Goal: Communication & Community: Answer question/provide support

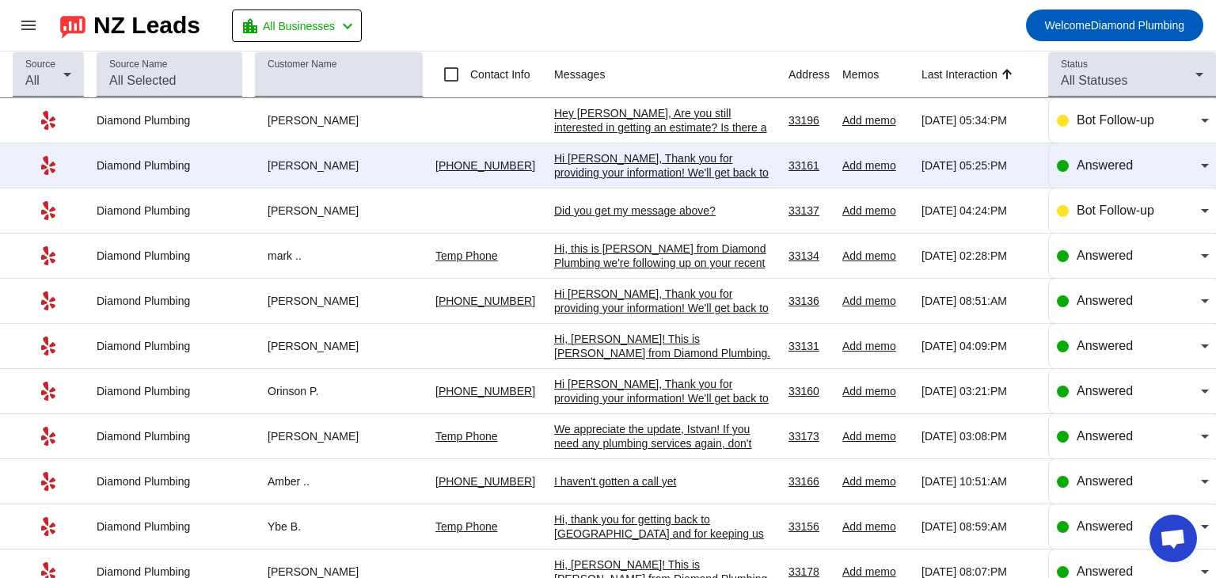
click at [611, 169] on div "Hi [PERSON_NAME], Thank you for providing your information! We'll get back to y…" at bounding box center [665, 172] width 222 height 43
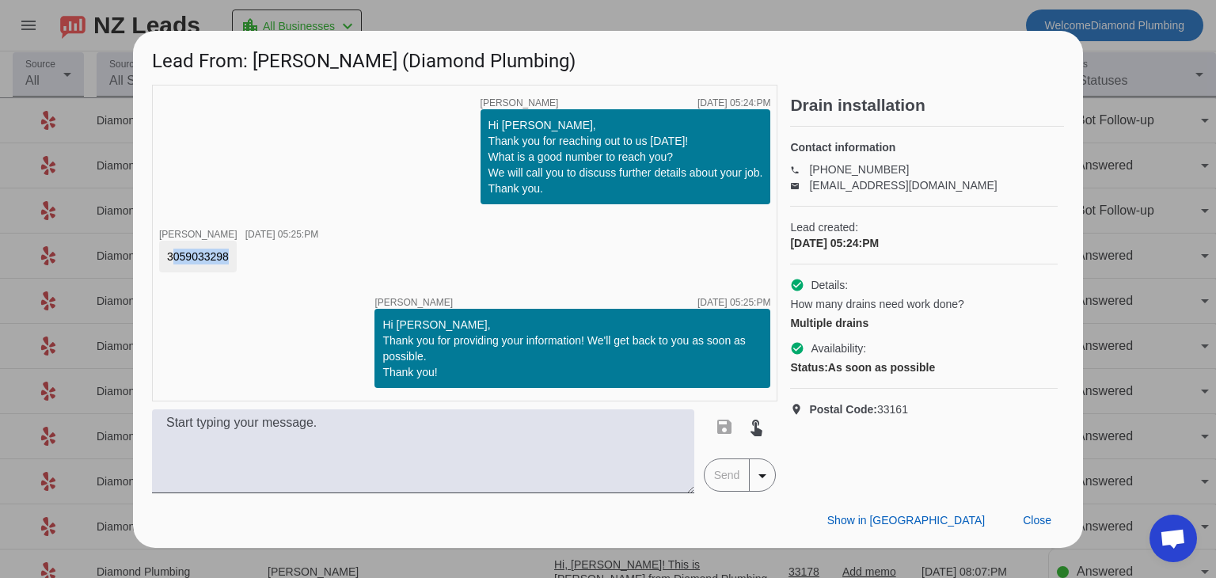
drag, startPoint x: 226, startPoint y: 254, endPoint x: 193, endPoint y: 261, distance: 33.2
click at [165, 254] on div "3059033298" at bounding box center [198, 257] width 78 height 32
click at [219, 267] on div "3059033298" at bounding box center [198, 257] width 78 height 32
drag, startPoint x: 226, startPoint y: 257, endPoint x: 173, endPoint y: 257, distance: 52.3
click at [167, 255] on div "3059033298" at bounding box center [198, 257] width 62 height 16
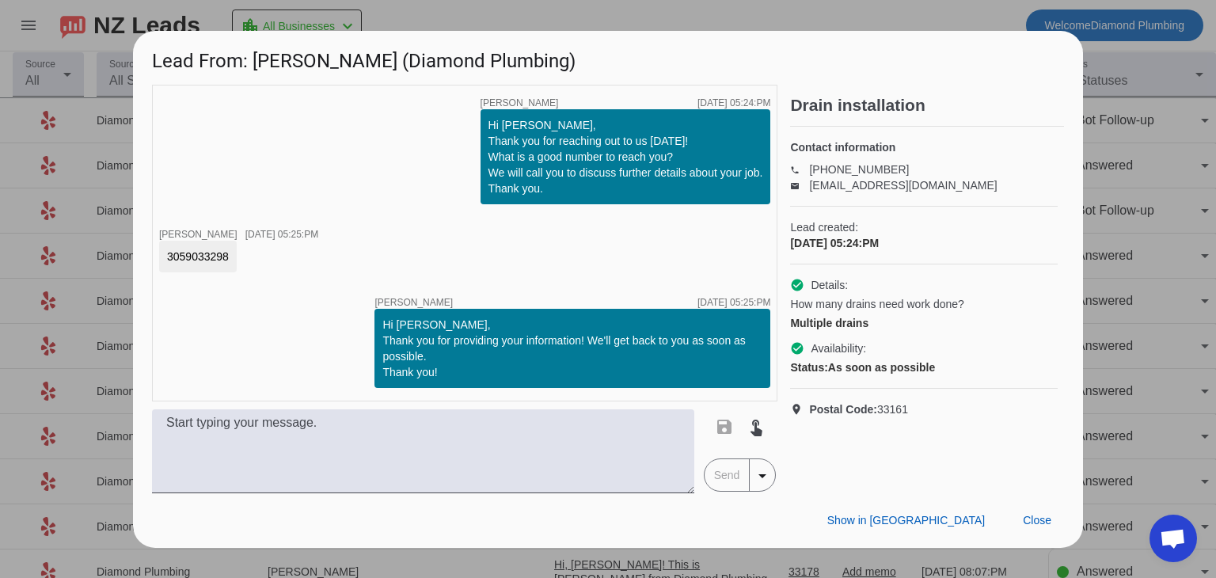
copy div "3059033298"
drag, startPoint x: 257, startPoint y: 64, endPoint x: 337, endPoint y: 60, distance: 80.9
click at [337, 60] on h1 "Lead From: Hurrem K. (Diamond Plumbing)" at bounding box center [608, 57] width 950 height 53
click at [332, 64] on h1 "Lead From: Hurrem K. (Diamond Plumbing)" at bounding box center [608, 57] width 950 height 53
drag, startPoint x: 259, startPoint y: 61, endPoint x: 340, endPoint y: 64, distance: 80.8
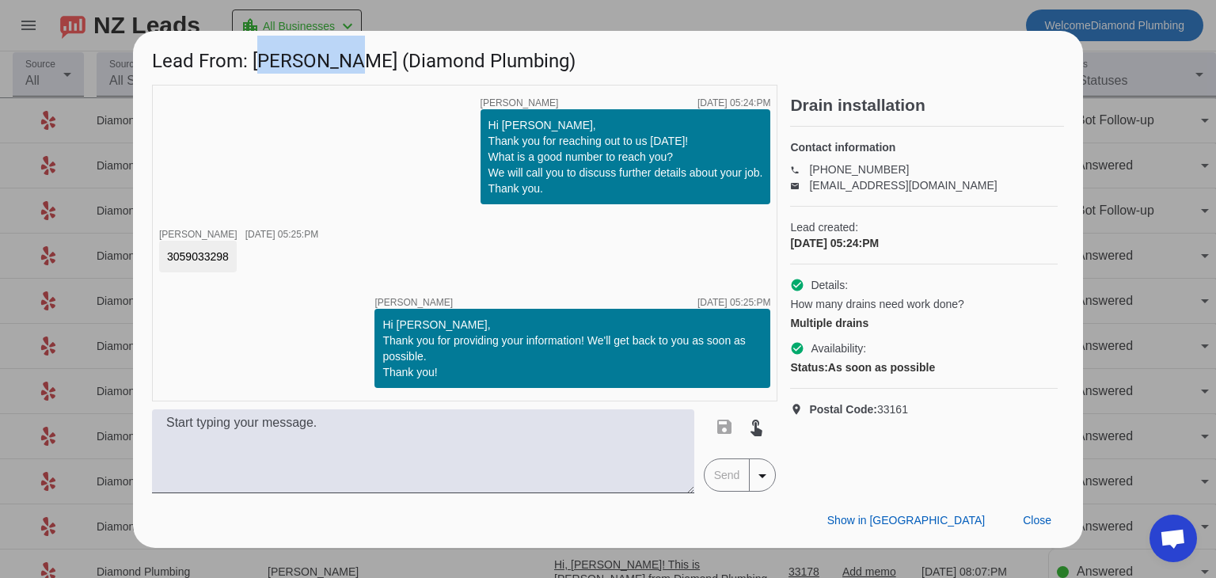
click at [340, 64] on h1 "Lead From: Hurrem K. (Diamond Plumbing)" at bounding box center [608, 57] width 950 height 53
copy h1 "[PERSON_NAME]"
click at [912, 63] on h1 "Lead From: Hurrem K. (Diamond Plumbing)" at bounding box center [608, 57] width 950 height 53
click at [1049, 521] on span "Close" at bounding box center [1037, 520] width 29 height 13
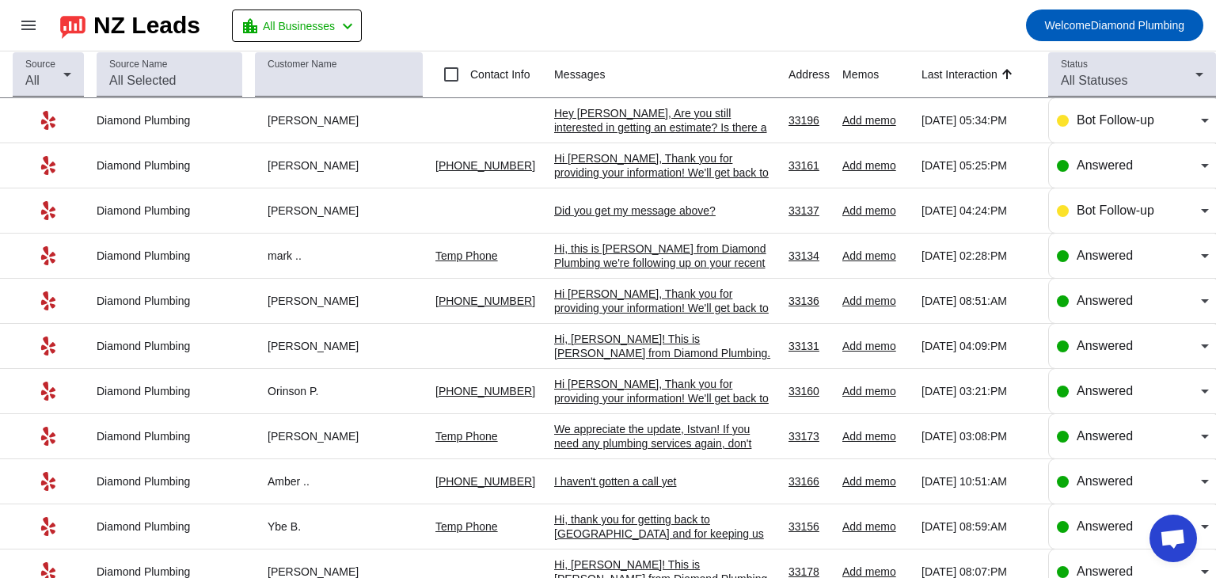
click at [611, 217] on td "Did you get my message above?​ 10/2/2025, 04:24:PM" at bounding box center [671, 210] width 234 height 45
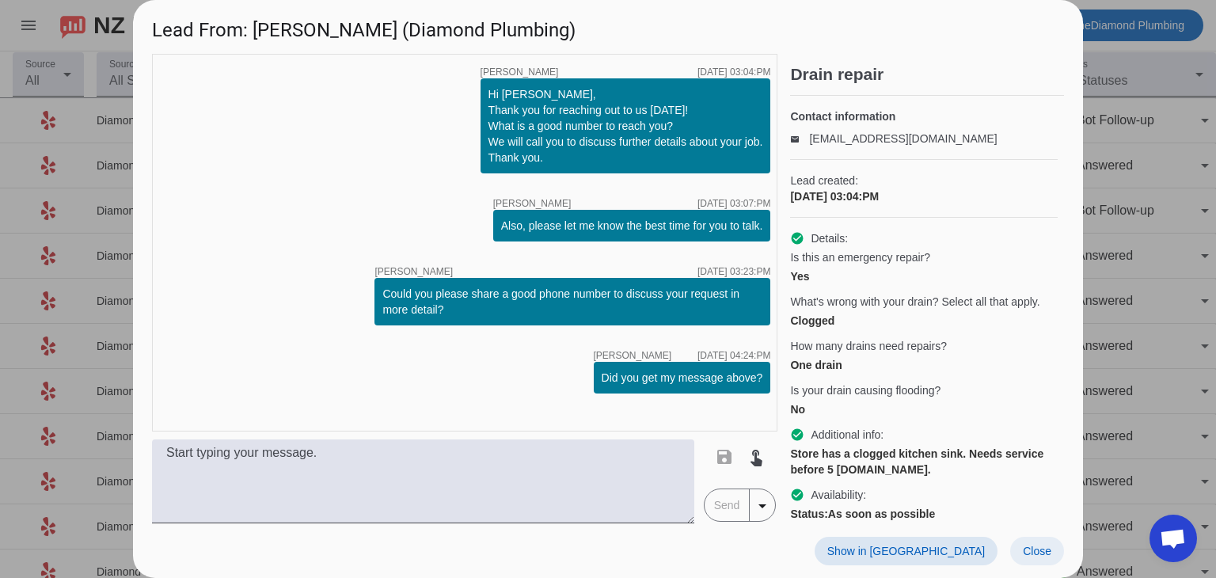
click at [1020, 549] on span at bounding box center [1037, 551] width 54 height 29
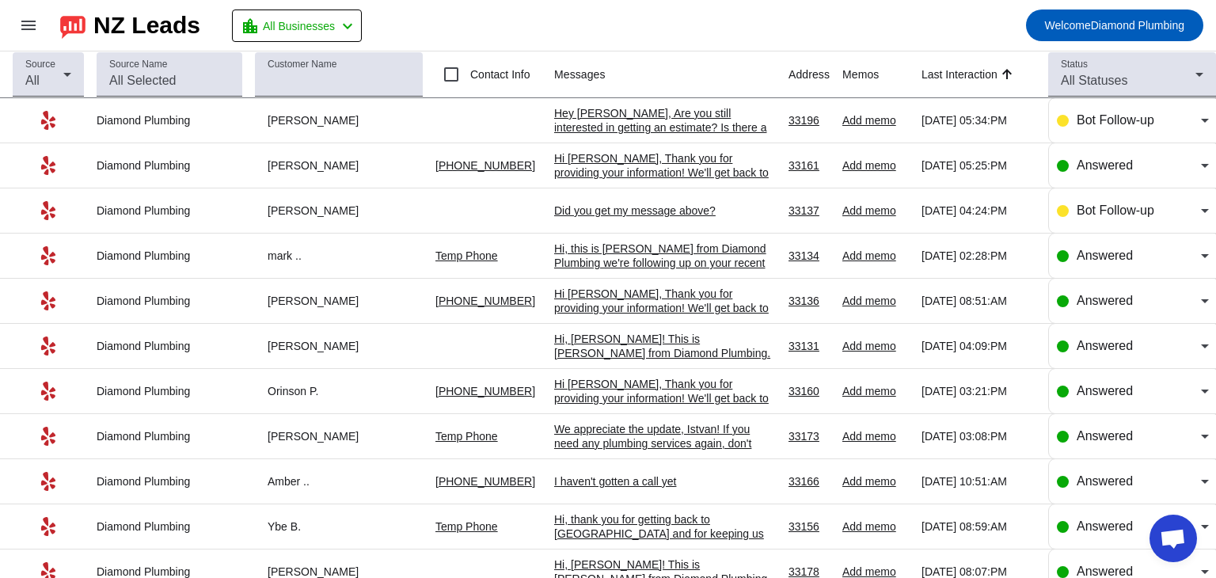
click at [604, 160] on div "Hi [PERSON_NAME], Thank you for providing your information! We'll get back to y…" at bounding box center [665, 172] width 222 height 43
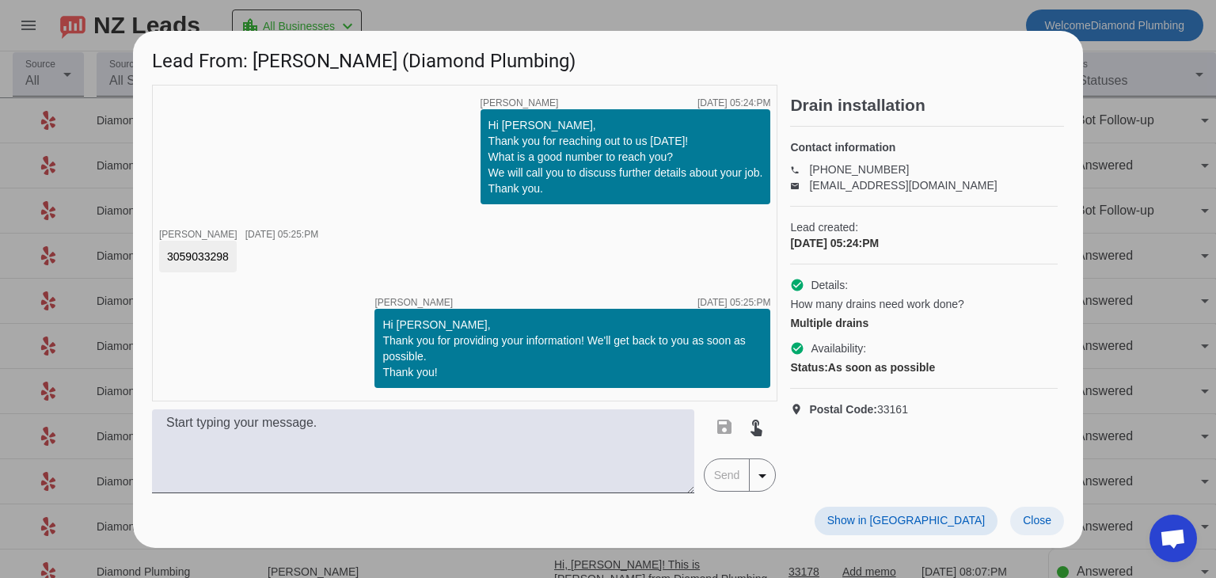
click at [1029, 517] on span "Close" at bounding box center [1037, 520] width 29 height 13
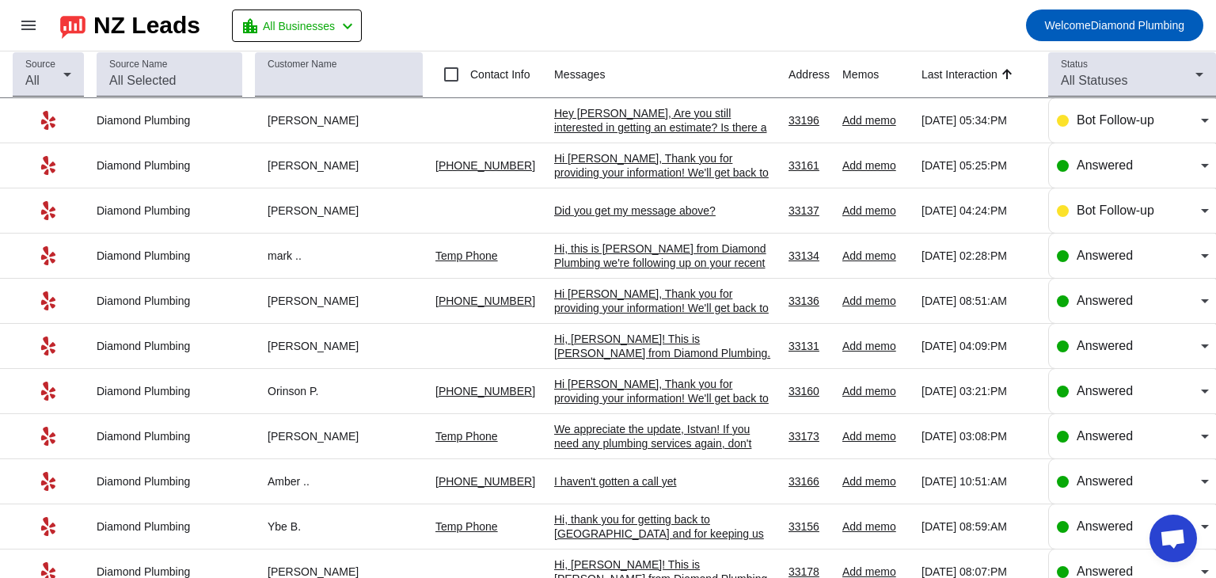
click at [618, 127] on div "Hey [PERSON_NAME], Are you still interested in getting an estimate? Is there a …" at bounding box center [665, 127] width 222 height 43
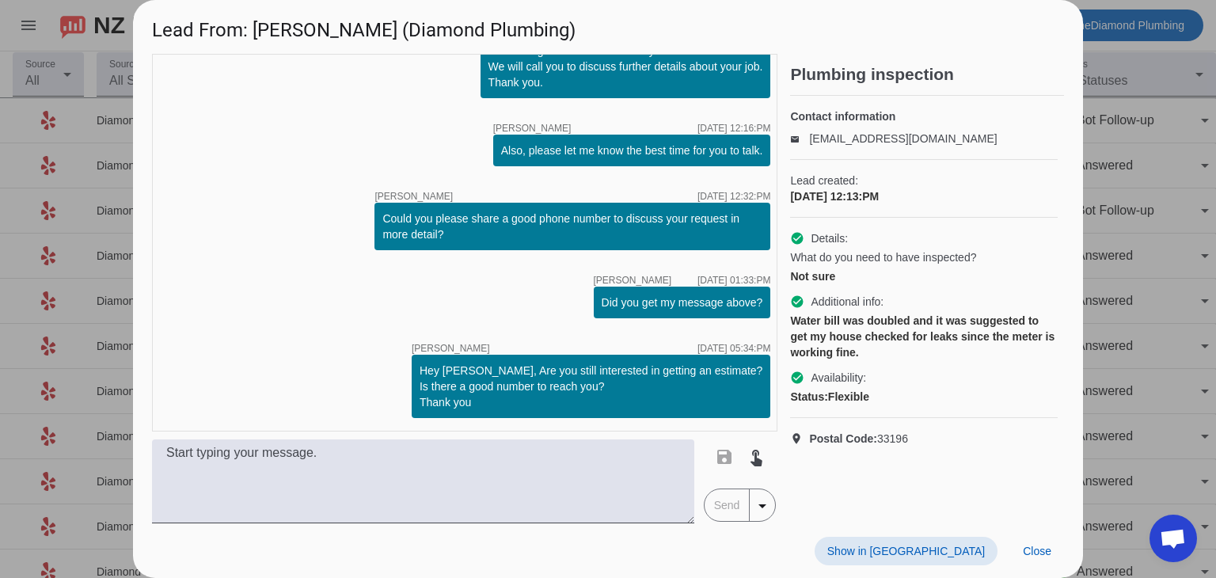
scroll to position [75, 0]
click at [1034, 555] on span "Close" at bounding box center [1037, 551] width 29 height 13
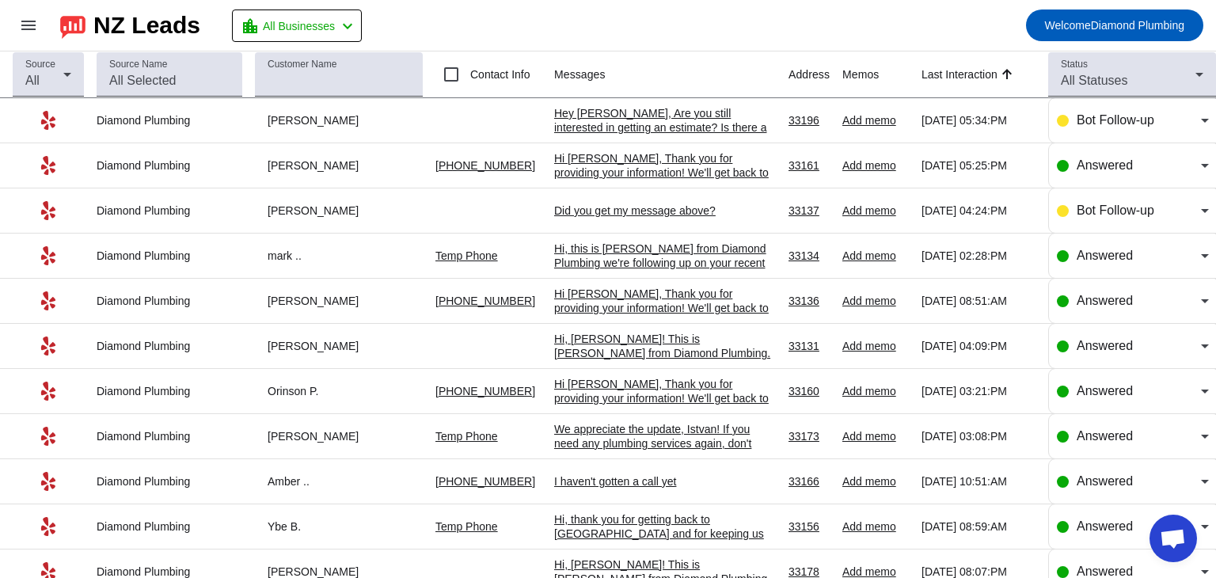
click at [632, 251] on div "Hi, this is [PERSON_NAME] from Diamond Plumbing we're following up on your rece…" at bounding box center [665, 298] width 222 height 114
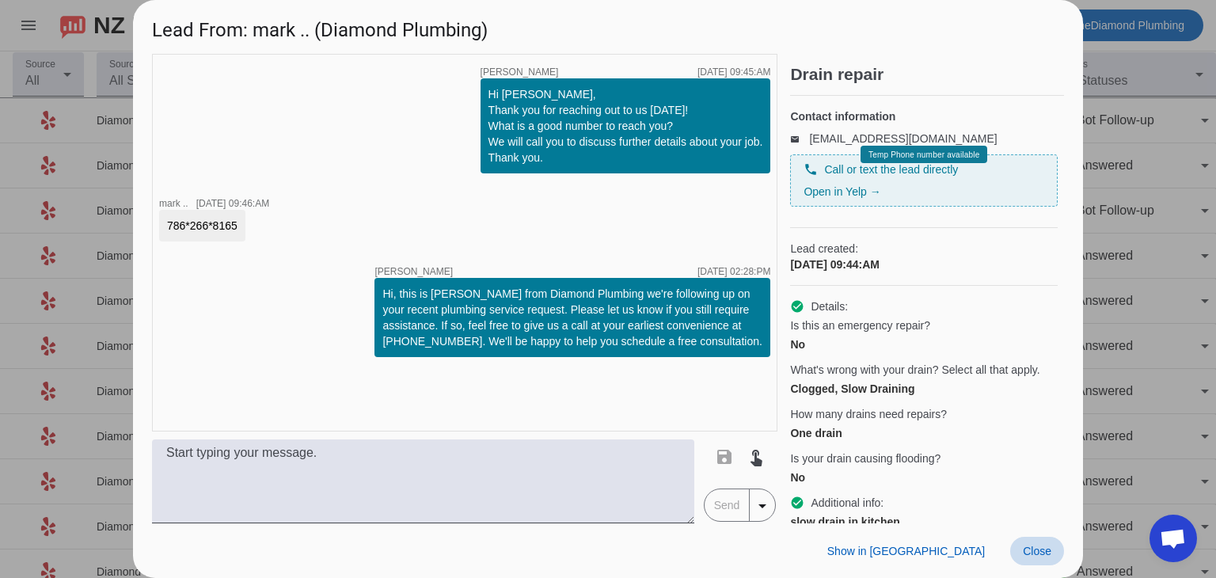
click at [1032, 547] on span "Close" at bounding box center [1037, 551] width 29 height 13
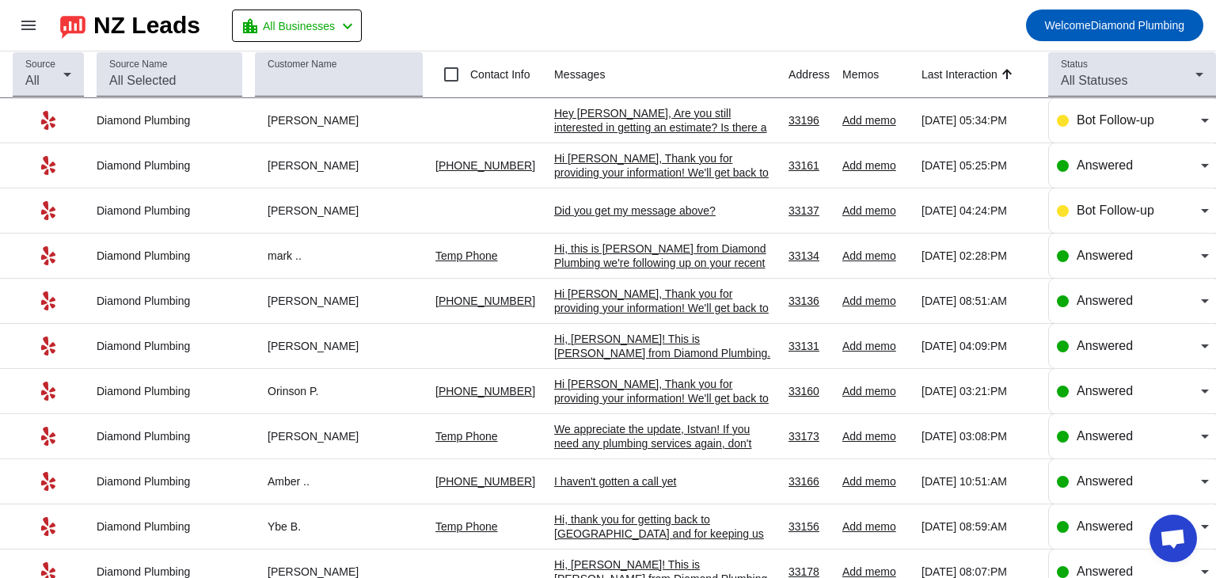
click at [654, 165] on div "Hi [PERSON_NAME], Thank you for providing your information! We'll get back to y…" at bounding box center [665, 172] width 222 height 43
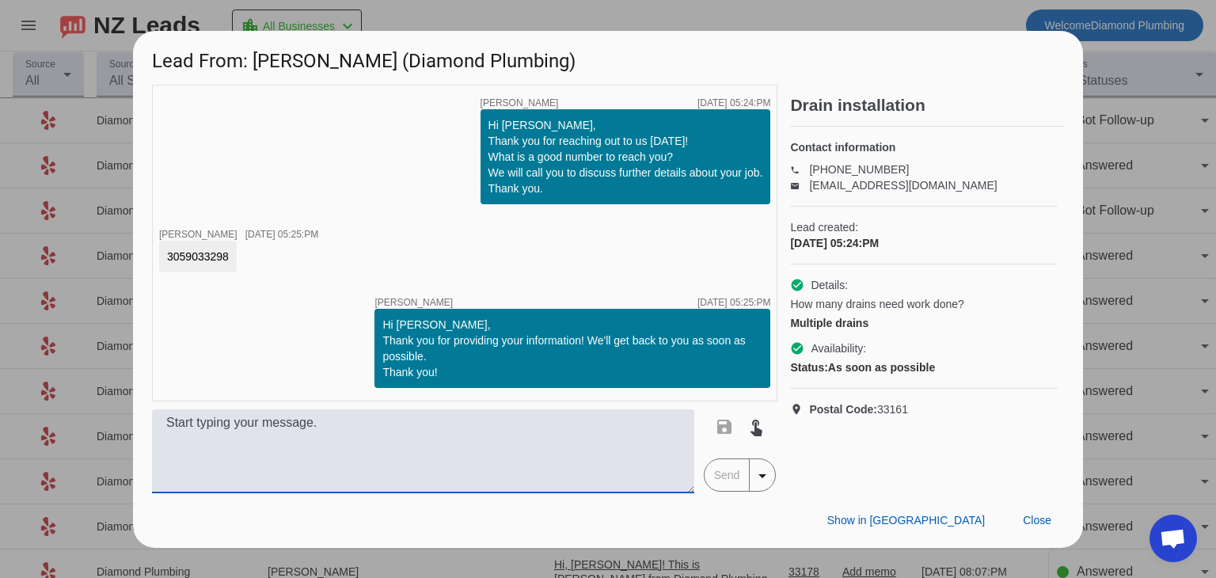
click at [219, 433] on textarea at bounding box center [423, 451] width 542 height 84
paste textarea "Hi, this is Daphne from Diamond Plumbing. We’re following up on your recent plu…"
type textarea "Hi, this is Daphne from Diamond Plumbing. We’re following up on your recent plu…"
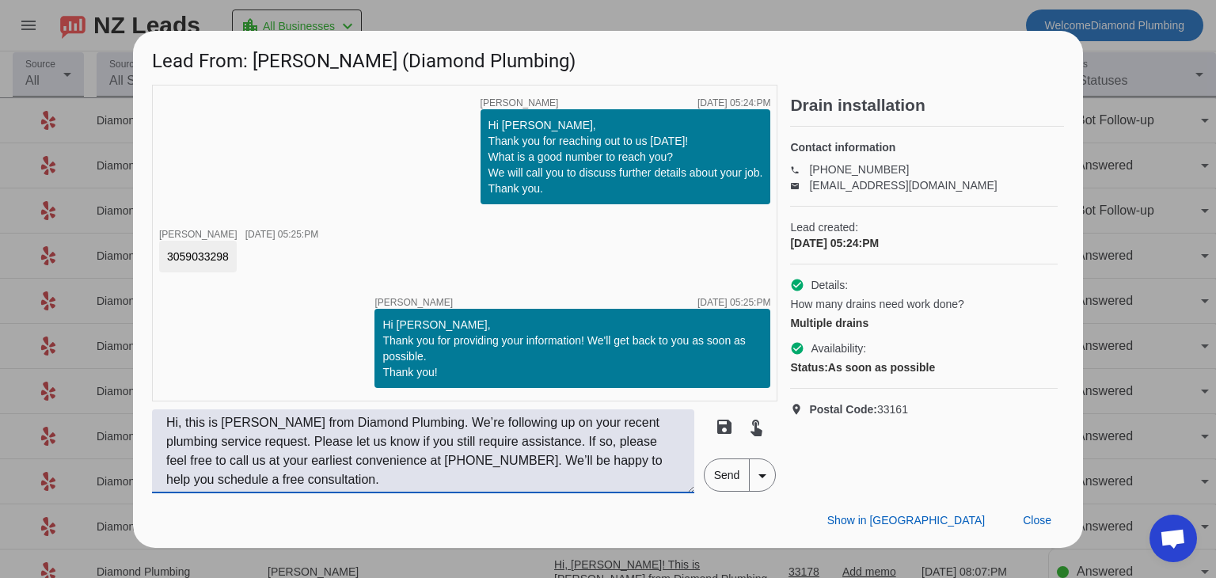
drag, startPoint x: 348, startPoint y: 481, endPoint x: 158, endPoint y: 421, distance: 198.3
click at [158, 421] on textarea "Hi, this is Daphne from Diamond Plumbing. We’re following up on your recent plu…" at bounding box center [423, 451] width 542 height 84
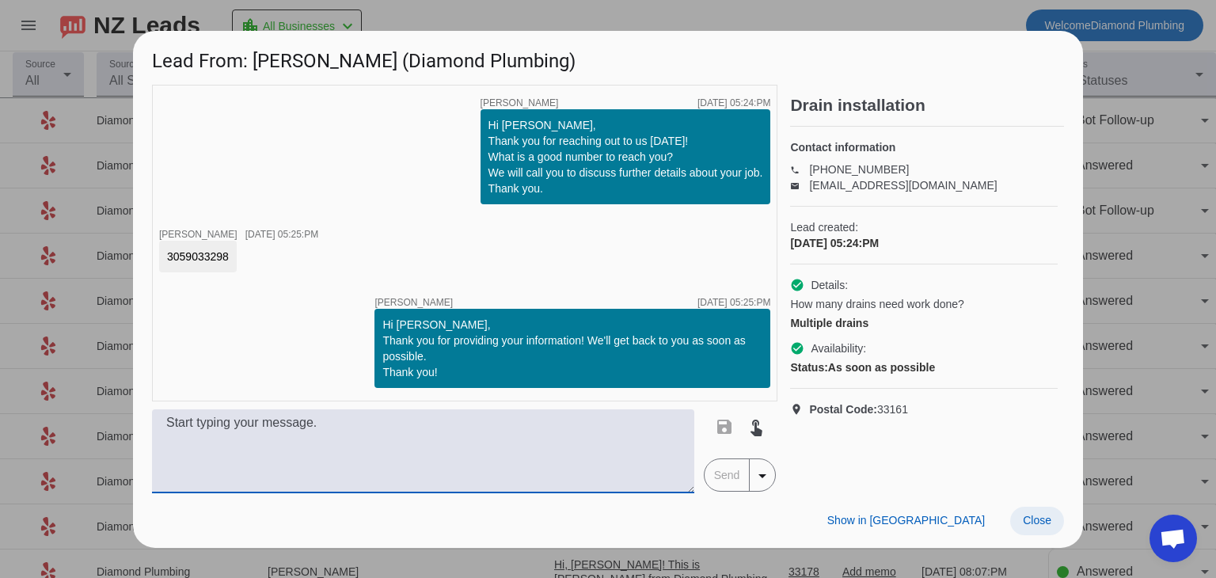
click at [1038, 526] on span "Close" at bounding box center [1037, 520] width 29 height 13
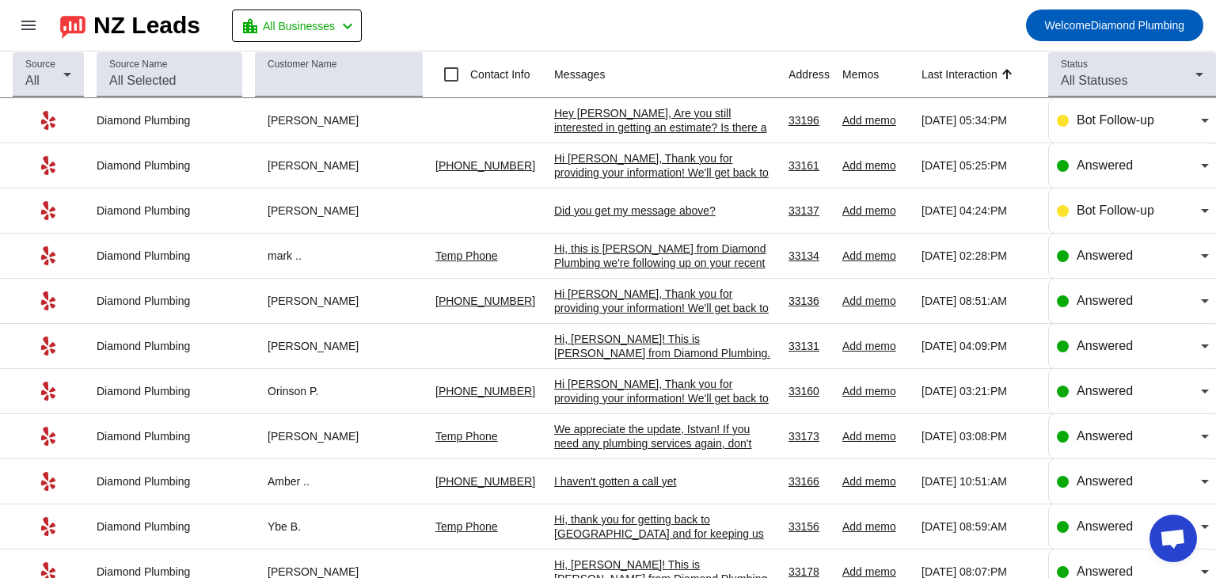
click at [653, 17] on mat-toolbar-row "menu NZ Leads location_city All Businesses chevron_left Welcome Diamond Plumbing" at bounding box center [608, 25] width 1216 height 51
click at [590, 28] on mat-toolbar-row "menu NZ Leads location_city All Businesses chevron_left Welcome Diamond Plumbing" at bounding box center [608, 25] width 1216 height 51
click at [739, 29] on mat-toolbar-row "menu NZ Leads location_city All Businesses chevron_left Welcome Diamond Plumbing" at bounding box center [608, 25] width 1216 height 51
click at [649, 210] on div "Did you get my message above?​" at bounding box center [665, 210] width 222 height 14
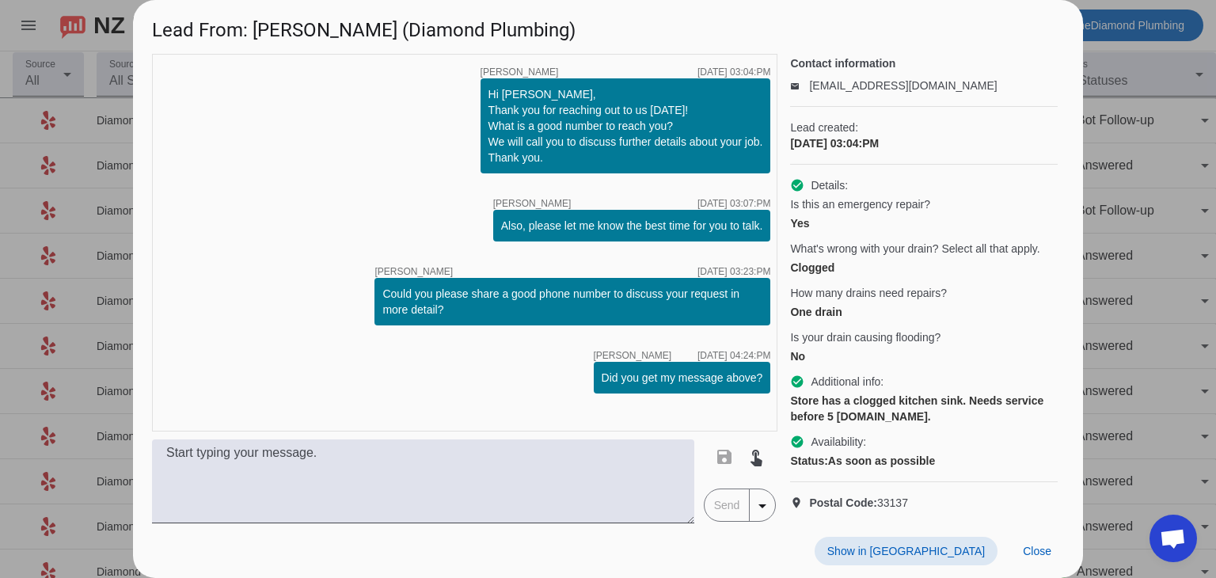
scroll to position [96, 0]
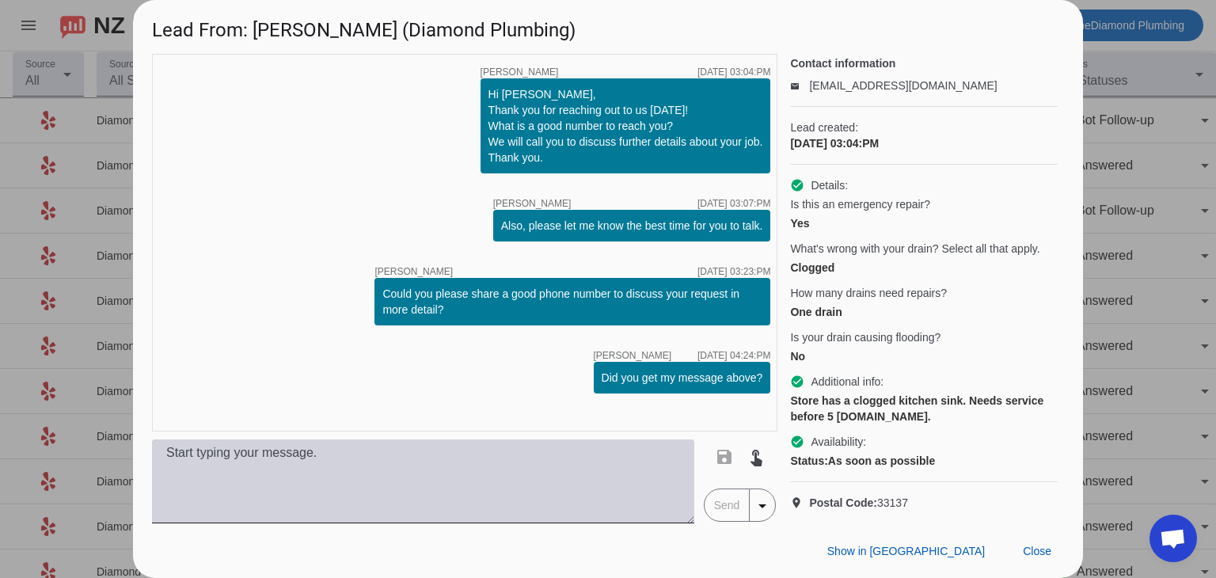
click at [203, 478] on textarea at bounding box center [423, 481] width 542 height 84
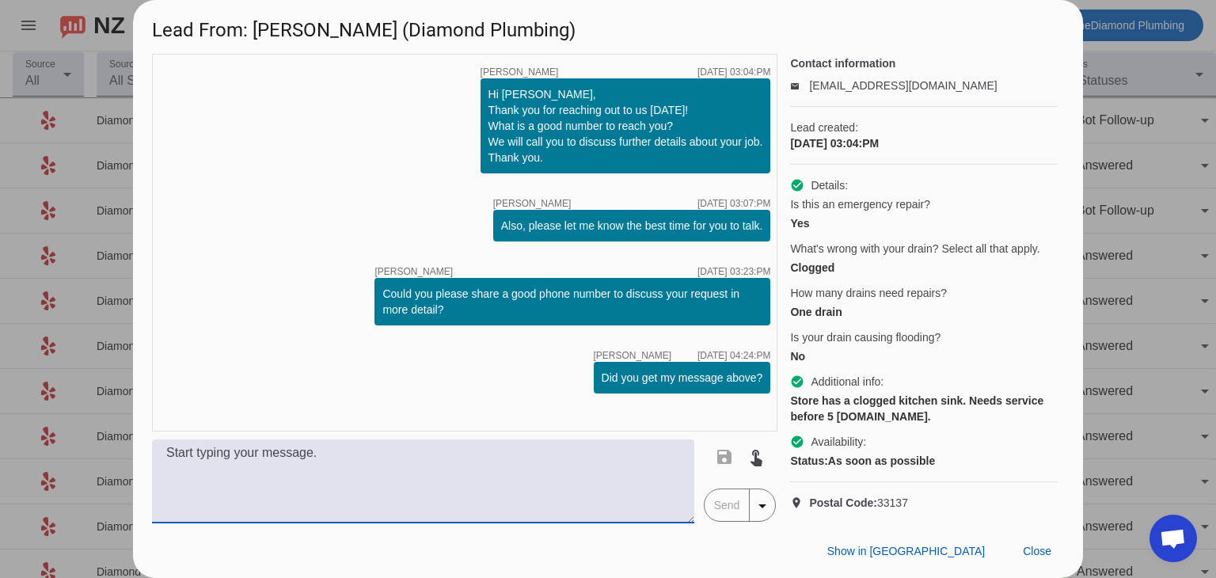
paste textarea "Hi, this is Daphne from Diamond Plumbing. We’re following up on your recent plu…"
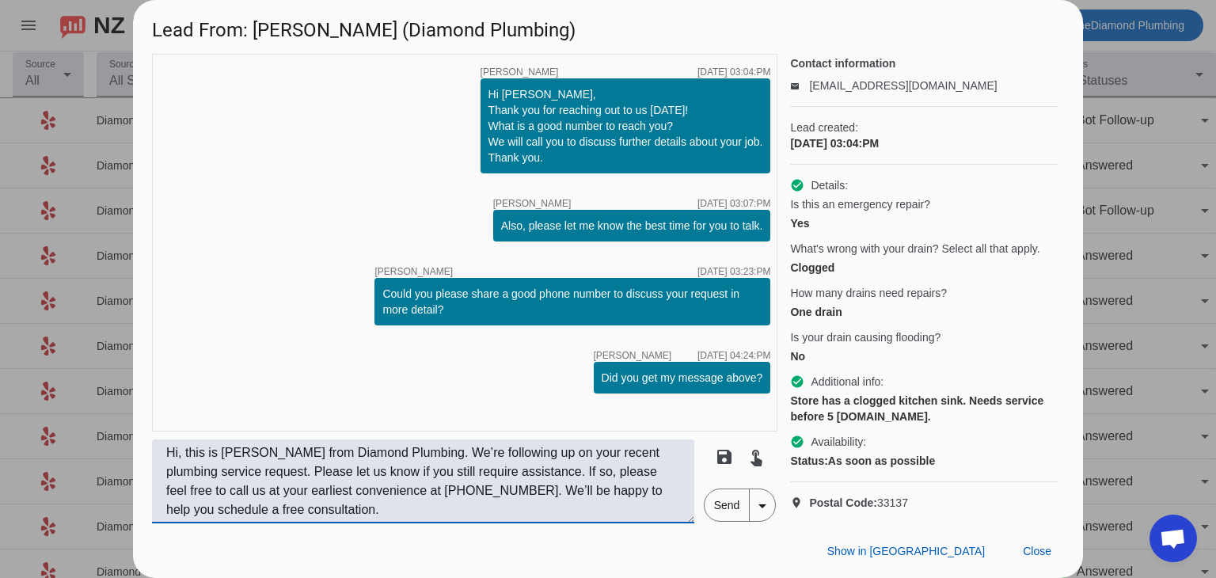
click at [184, 454] on textarea "Hi, this is Daphne from Diamond Plumbing. We’re following up on your recent plu…" at bounding box center [423, 481] width 542 height 84
type textarea "Hi, David! This is Daphne from Diamond Plumbing. We’re following up on your rec…"
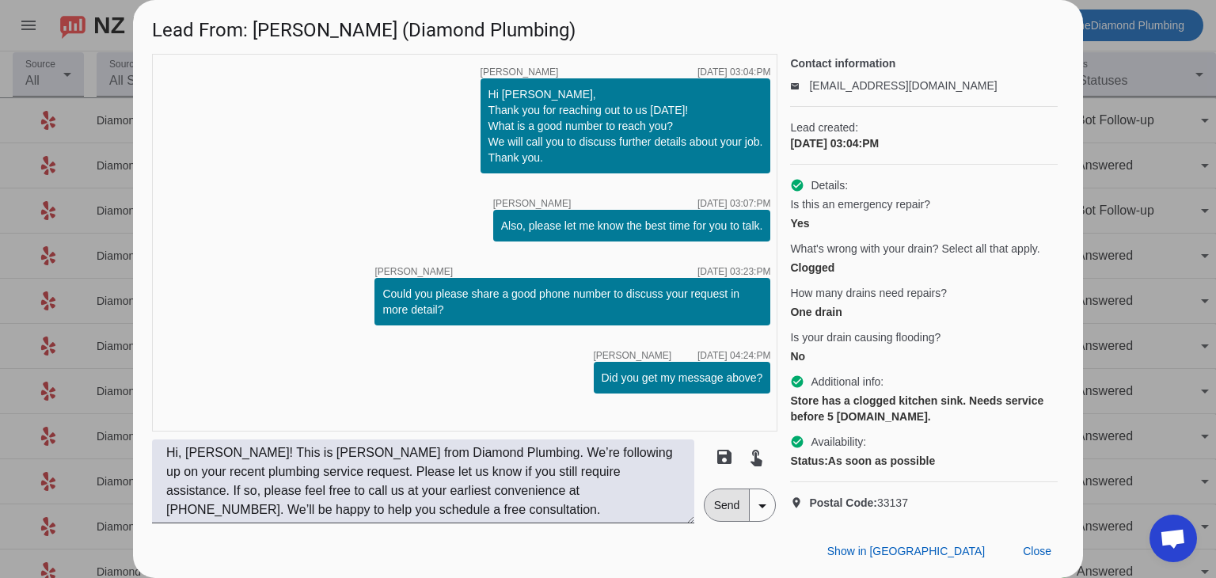
click at [735, 508] on span "Send" at bounding box center [727, 505] width 45 height 32
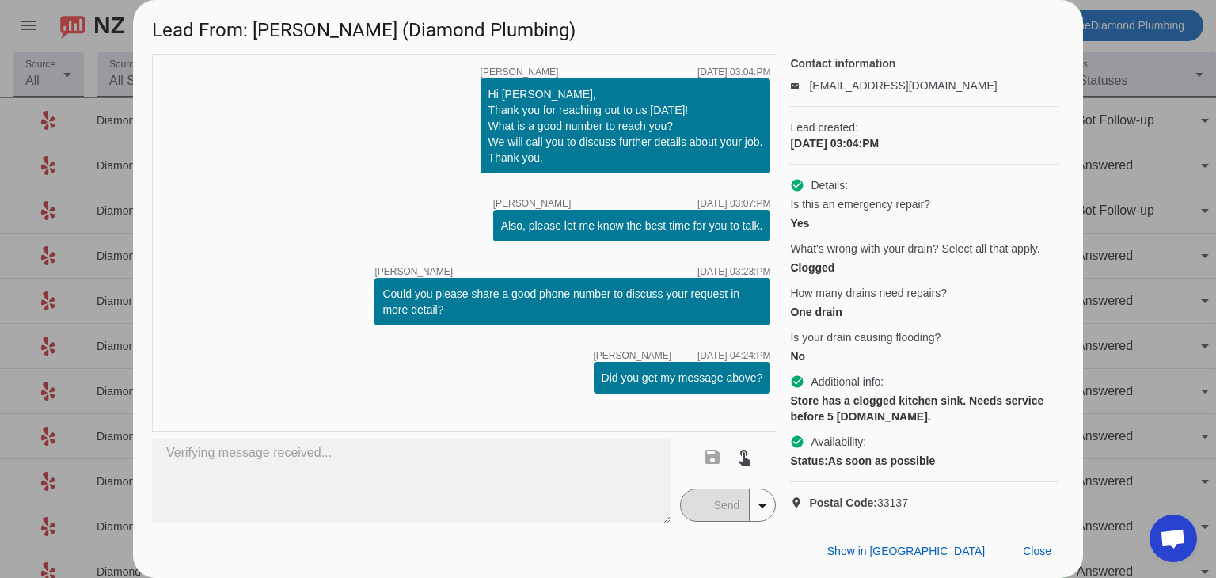
type textarea "Hi, David! This is Daphne from Diamond Plumbing. We’re following up on your rec…"
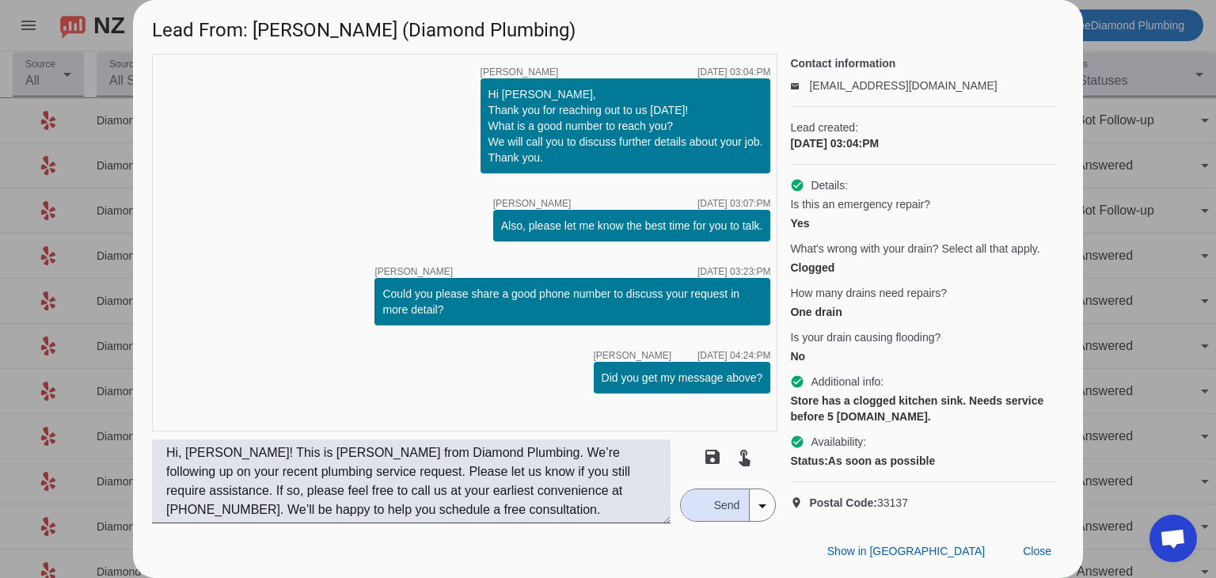
click at [508, 365] on div "timer close Alexis C. 10/2/2025, 03:04:PM Hi David, Thank you for reaching out …" at bounding box center [465, 243] width 626 height 378
click at [1022, 553] on span at bounding box center [1037, 551] width 54 height 29
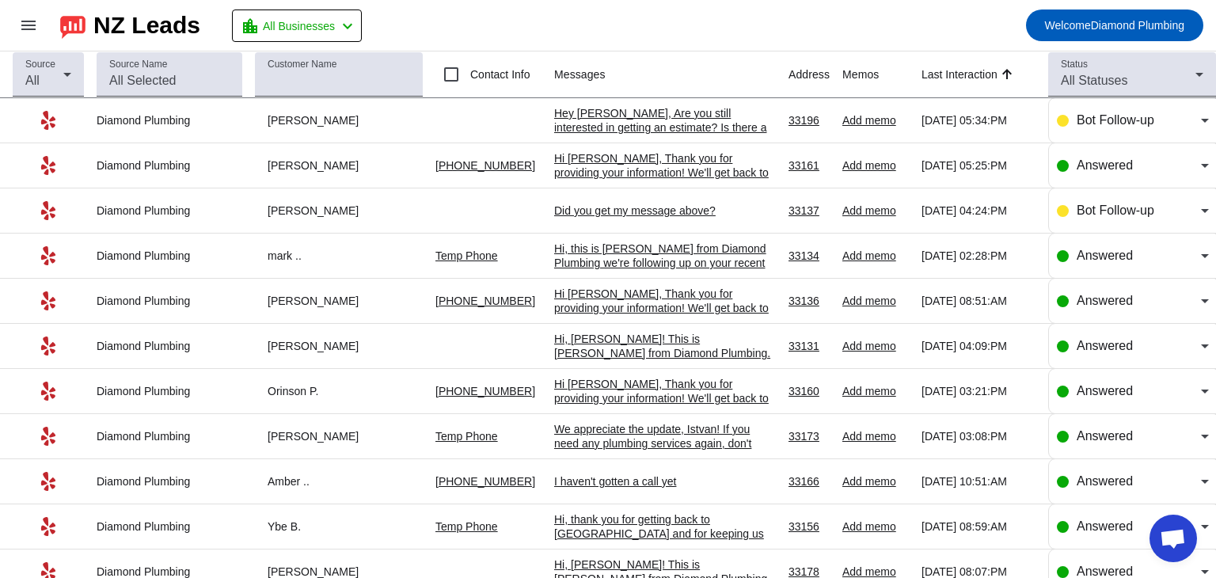
click at [629, 213] on div "Did you get my message above?​" at bounding box center [665, 210] width 222 height 14
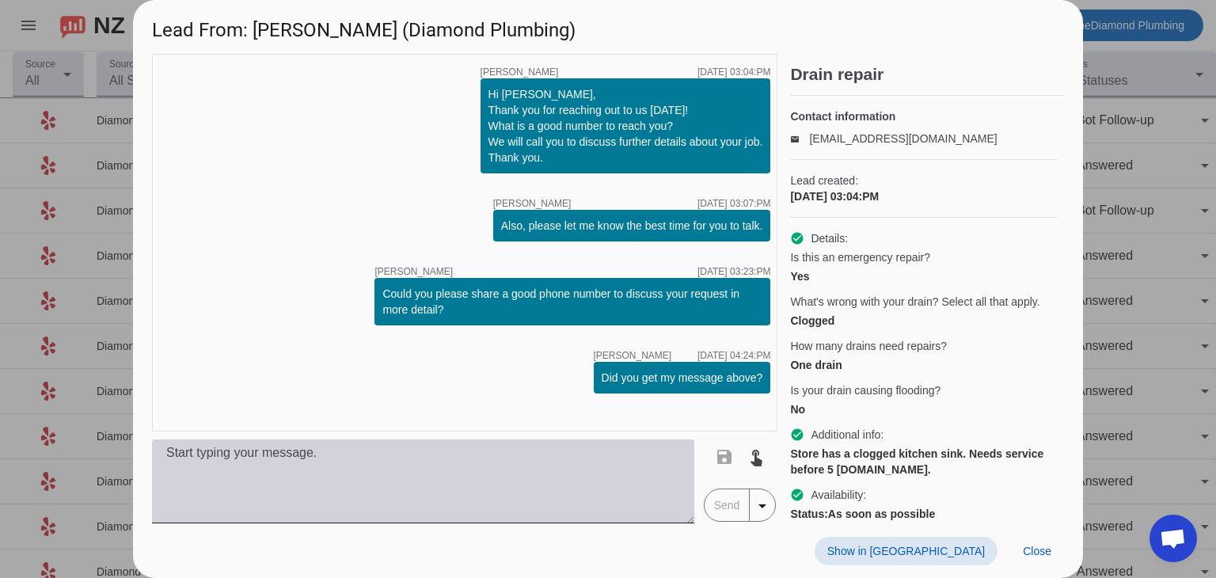
click at [436, 466] on textarea at bounding box center [423, 481] width 542 height 84
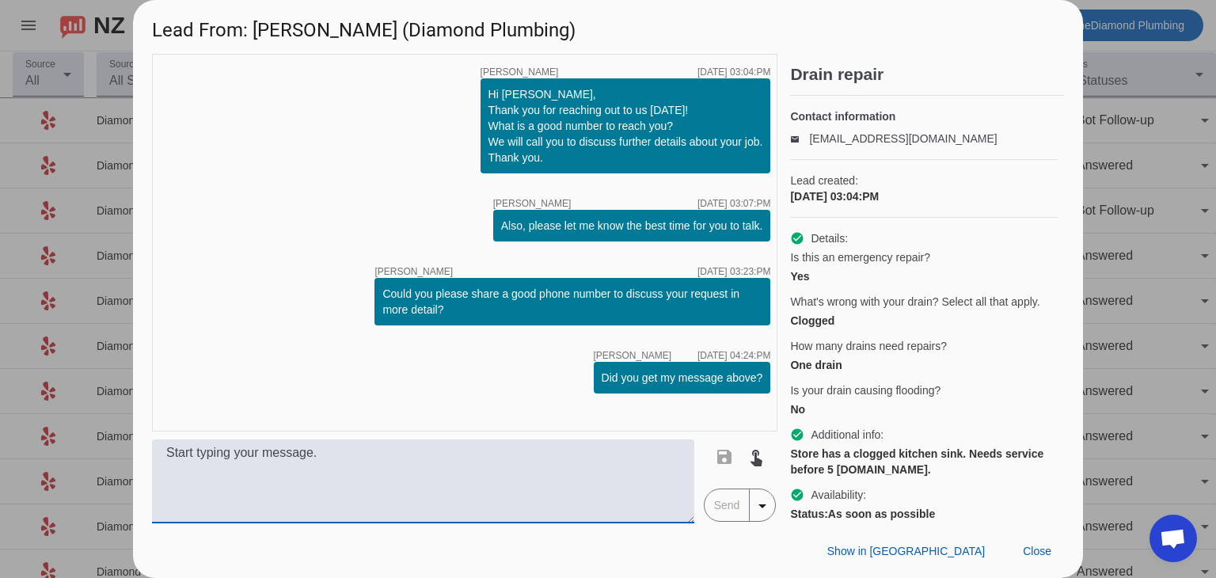
click at [394, 463] on textarea at bounding box center [423, 481] width 542 height 84
paste textarea "Hi, this is Daphne from Diamond Plumbing. We’re following up on your recent plu…"
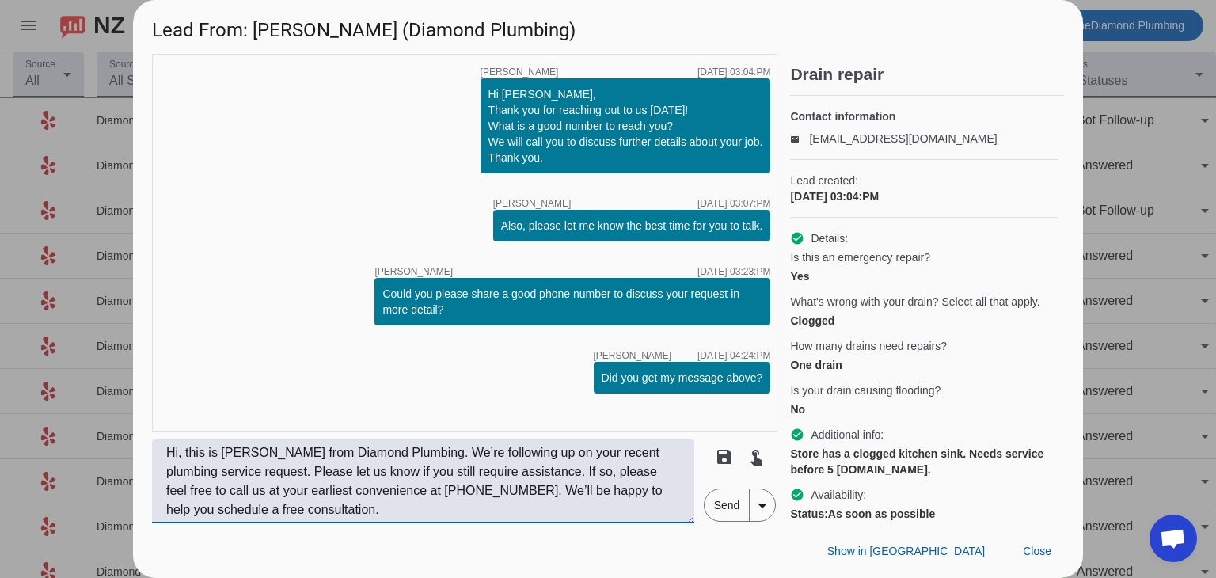
click at [183, 457] on textarea "Hi, this is Daphne from Diamond Plumbing. We’re following up on your recent plu…" at bounding box center [423, 481] width 542 height 84
type textarea "Hi, David! This is Daphne from Diamond Plumbing. We’re following up on your rec…"
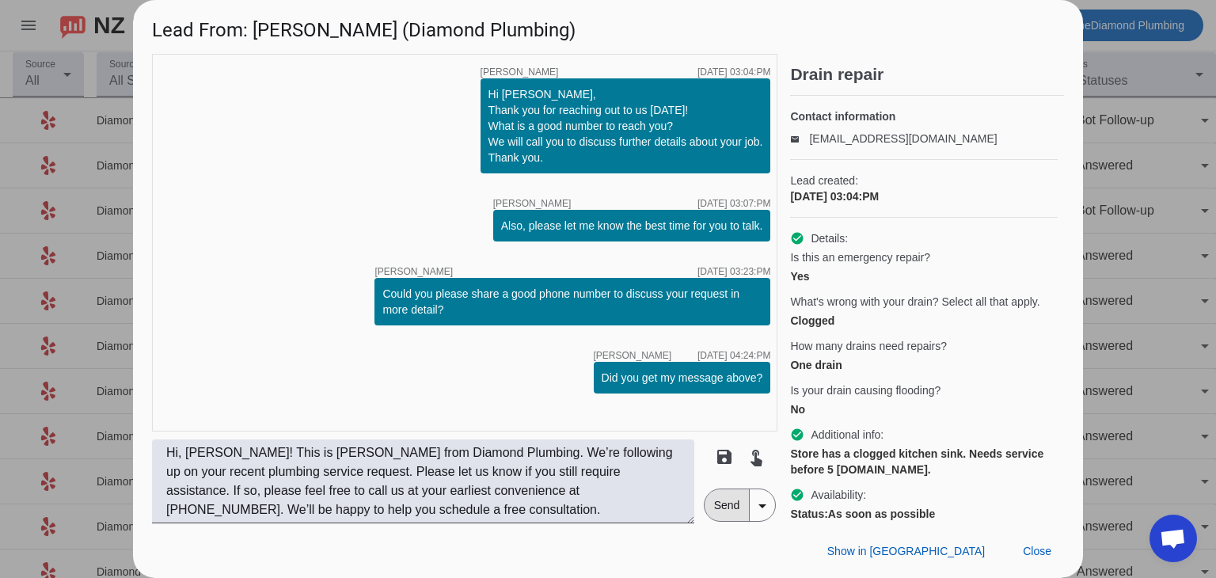
click at [730, 504] on span "Send" at bounding box center [727, 505] width 45 height 32
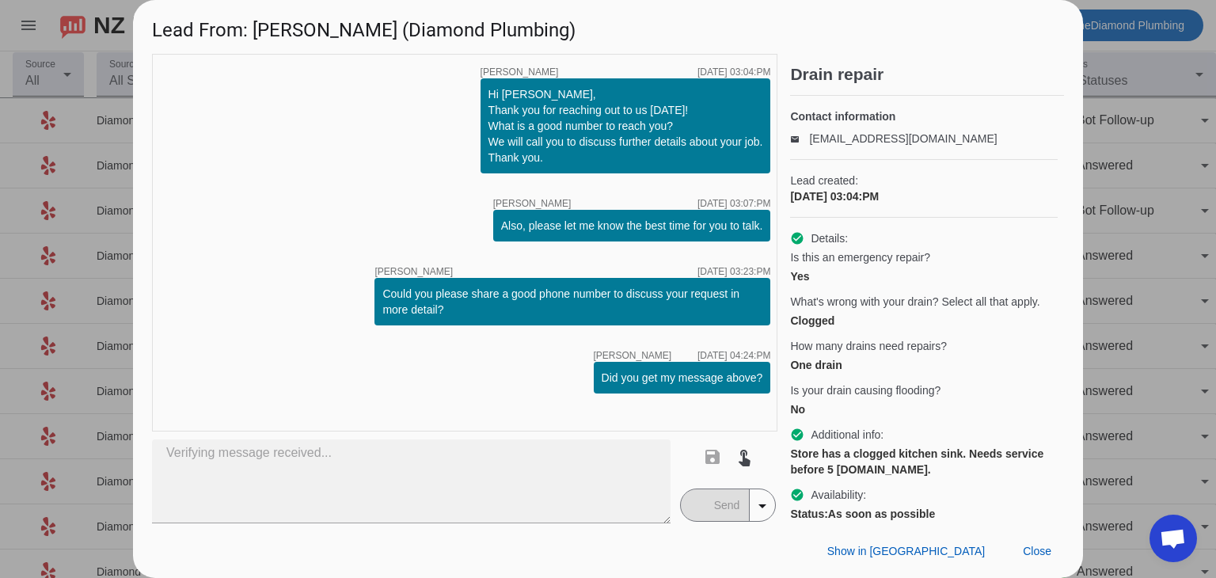
type textarea "Hi, David! This is Daphne from Diamond Plumbing. We’re following up on your rec…"
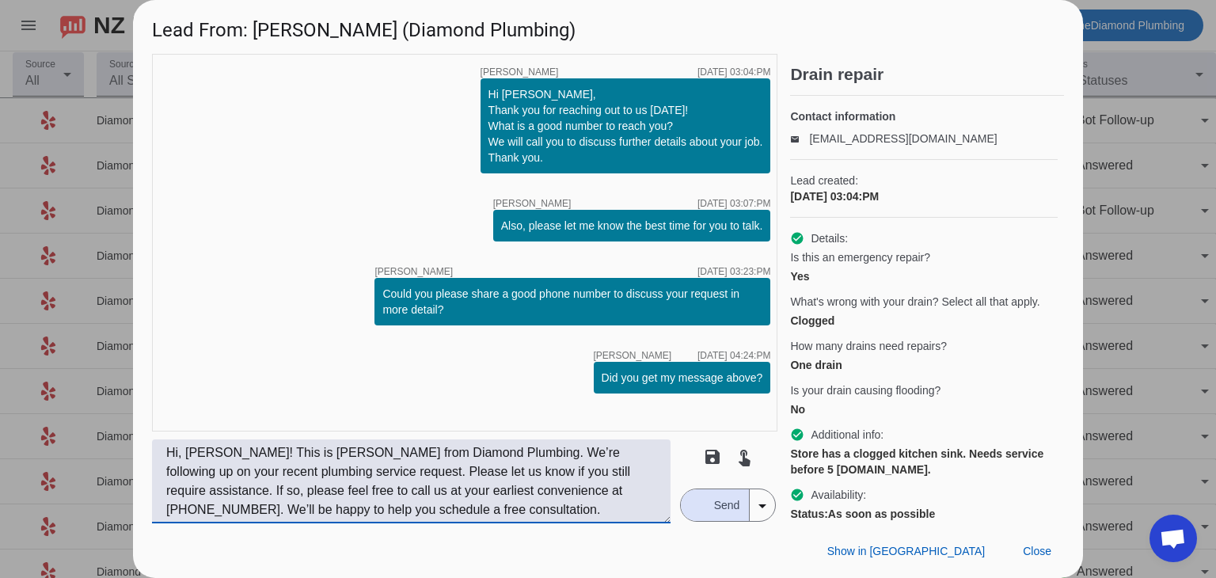
drag, startPoint x: 454, startPoint y: 509, endPoint x: 158, endPoint y: 457, distance: 299.9
click at [158, 457] on textarea "Hi, David! This is Daphne from Diamond Plumbing. We’re following up on your rec…" at bounding box center [411, 481] width 519 height 84
click at [332, 353] on div "timer close Alexis C. 10/2/2025, 03:04:PM Hi David, Thank you for reaching out …" at bounding box center [465, 243] width 626 height 378
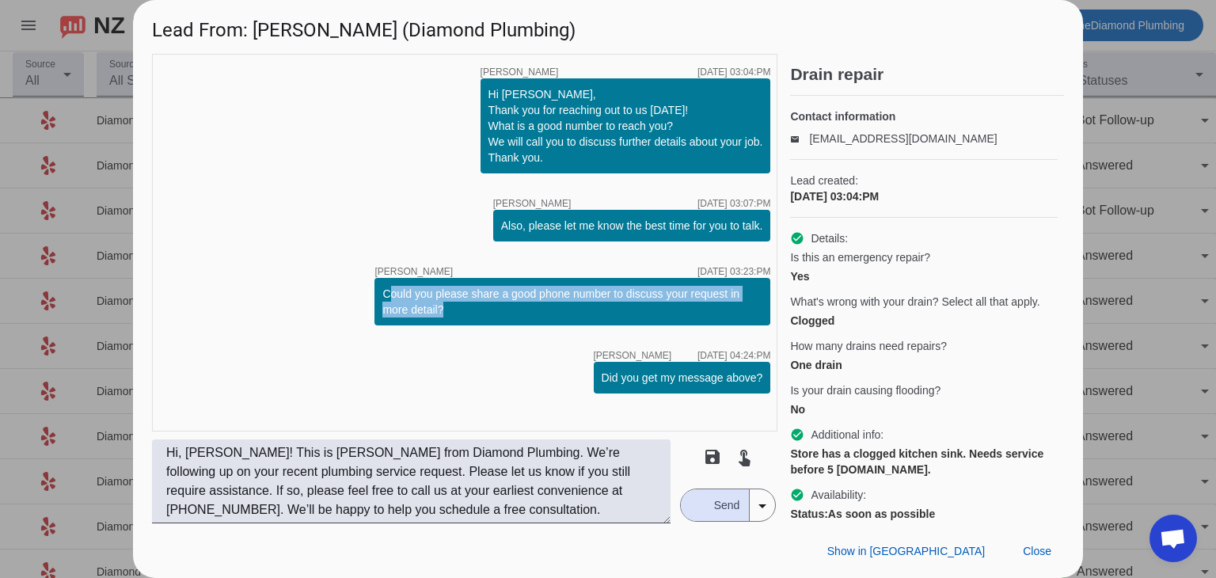
drag, startPoint x: 332, startPoint y: 353, endPoint x: 411, endPoint y: 314, distance: 88.2
click at [333, 353] on div "timer close Alexis C. 10/2/2025, 03:04:PM Hi David, Thank you for reaching out …" at bounding box center [465, 243] width 626 height 378
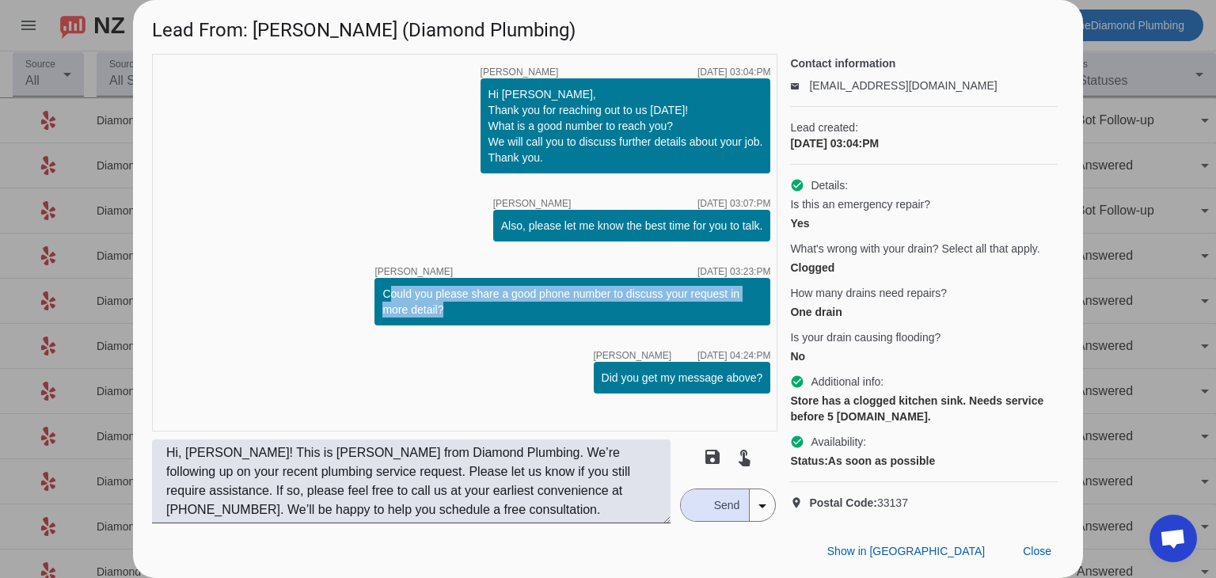
click at [465, 346] on div "timer close Alexis C. 10/2/2025, 03:04:PM Hi David, Thank you for reaching out …" at bounding box center [465, 243] width 626 height 378
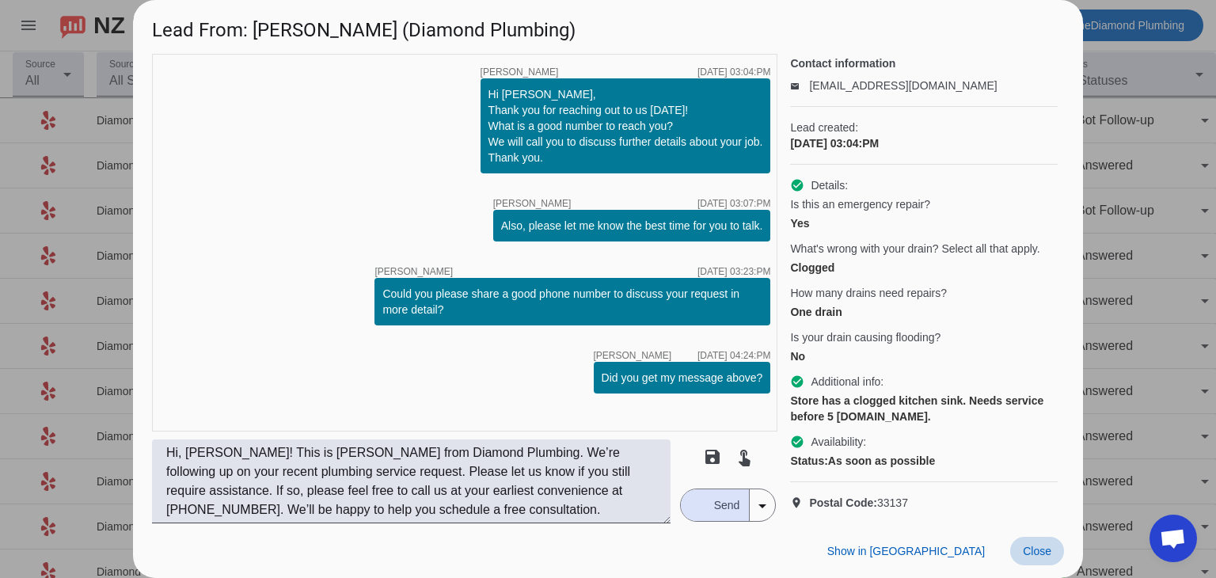
click at [1039, 545] on span "Close" at bounding box center [1037, 551] width 29 height 13
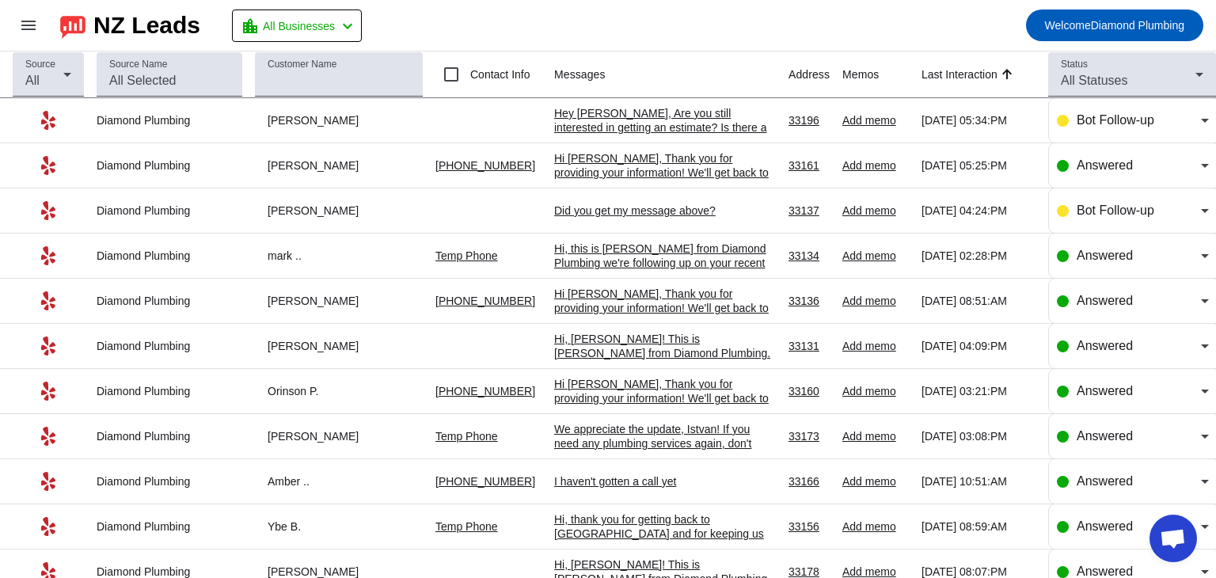
click at [599, 118] on div "Hey [PERSON_NAME], Are you still interested in getting an estimate? Is there a …" at bounding box center [665, 127] width 222 height 43
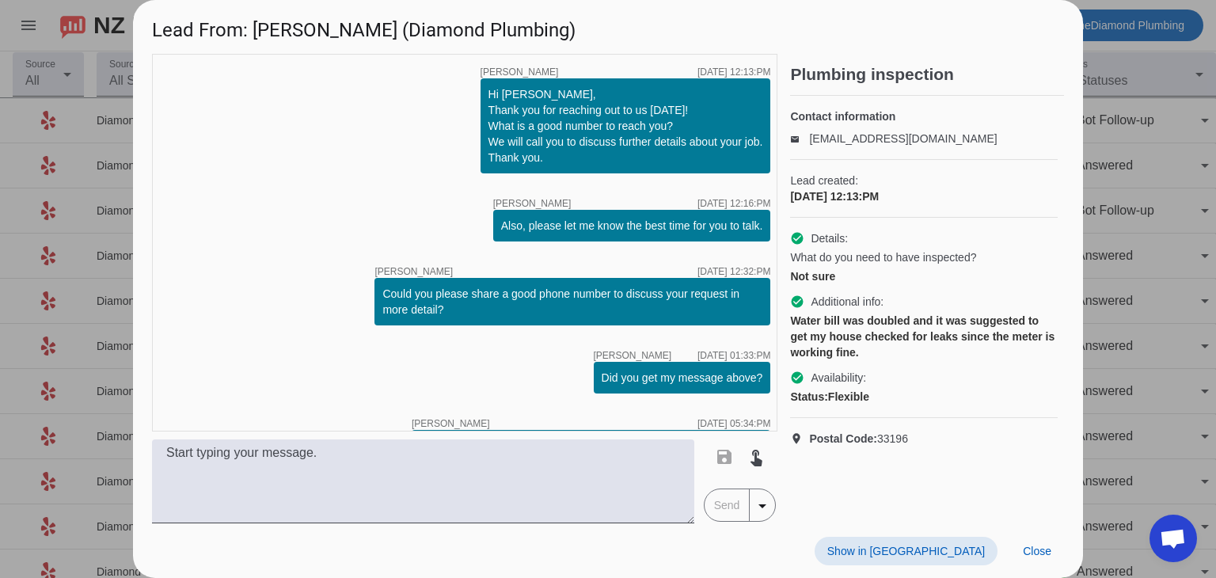
scroll to position [75, 0]
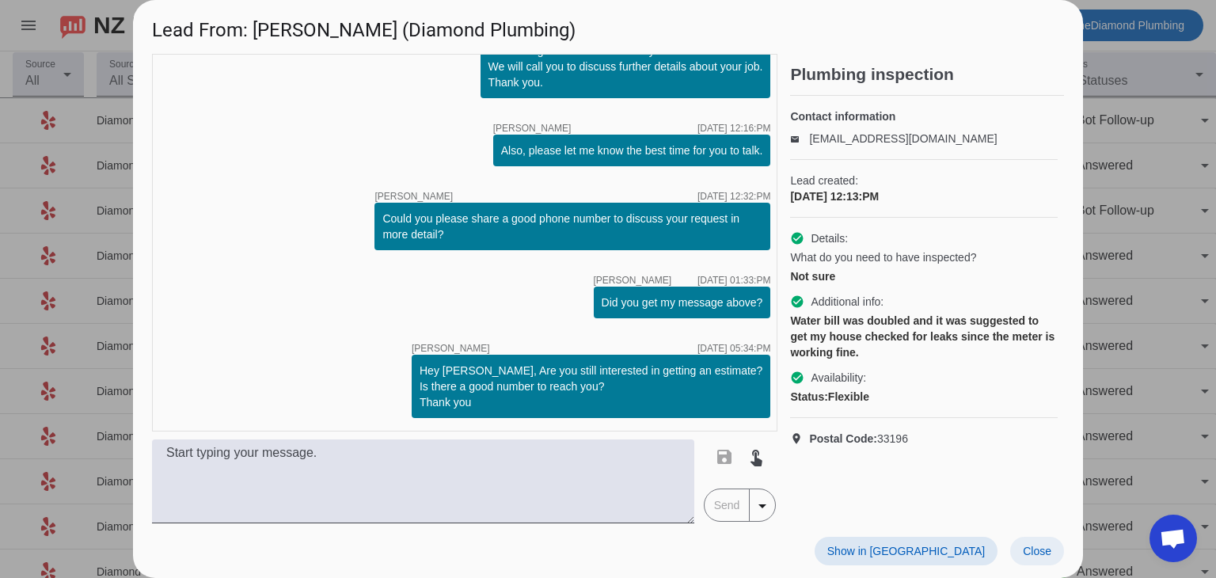
click at [1029, 553] on span "Close" at bounding box center [1037, 551] width 29 height 13
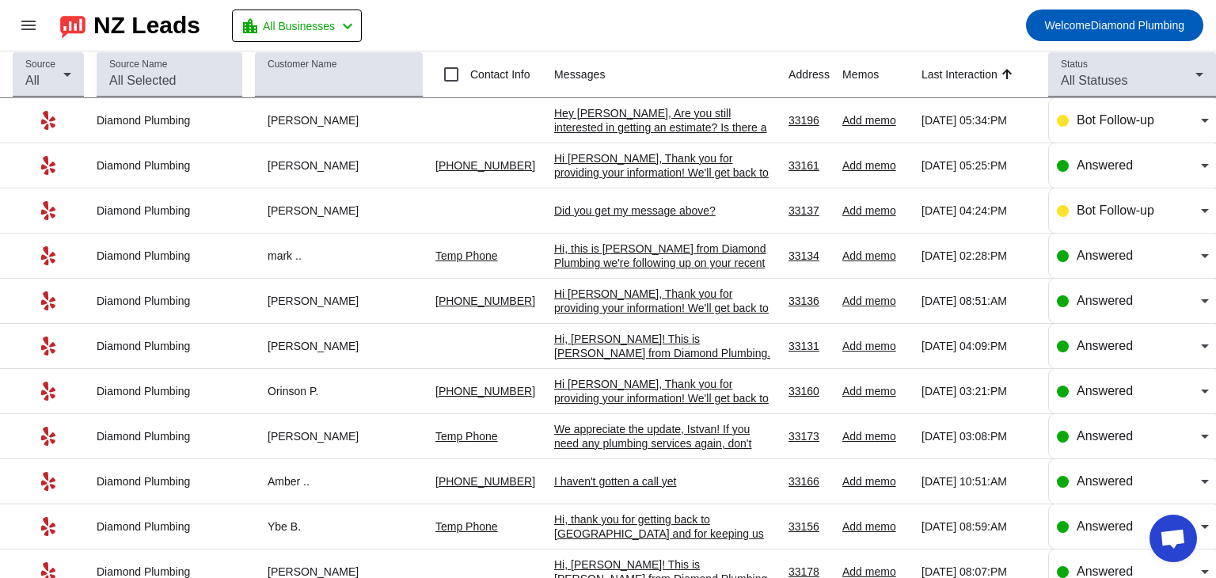
click at [639, 30] on mat-toolbar-row "menu NZ Leads location_city All Businesses chevron_left Welcome Diamond Plumbing" at bounding box center [608, 25] width 1216 height 51
click at [641, 165] on div "Hi [PERSON_NAME], Thank you for providing your information! We'll get back to y…" at bounding box center [665, 172] width 222 height 43
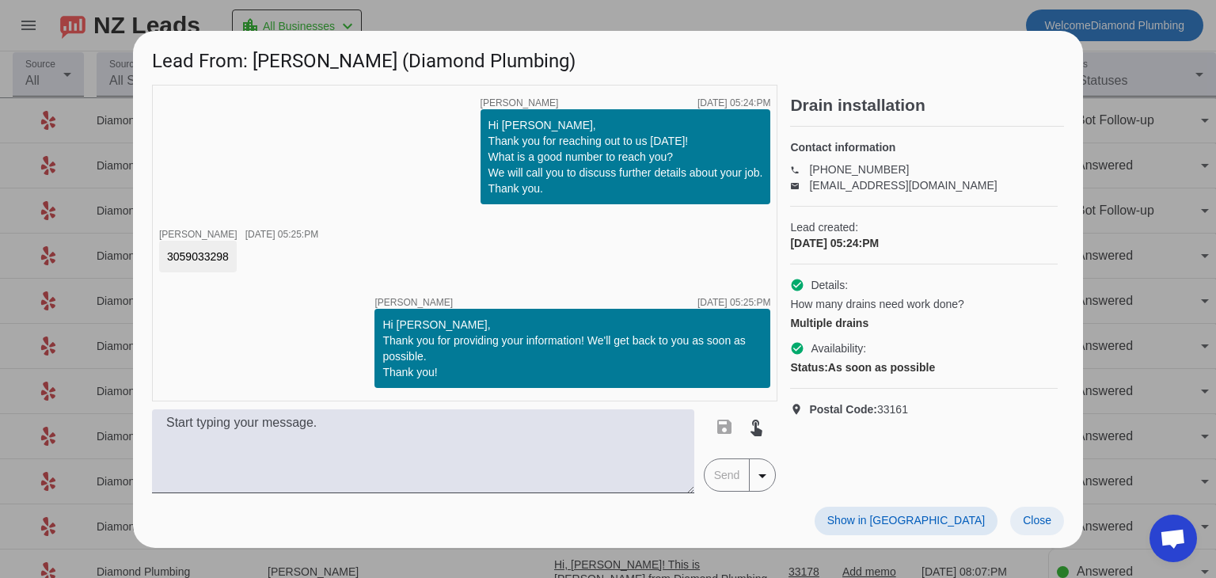
click at [1036, 520] on span "Close" at bounding box center [1037, 520] width 29 height 13
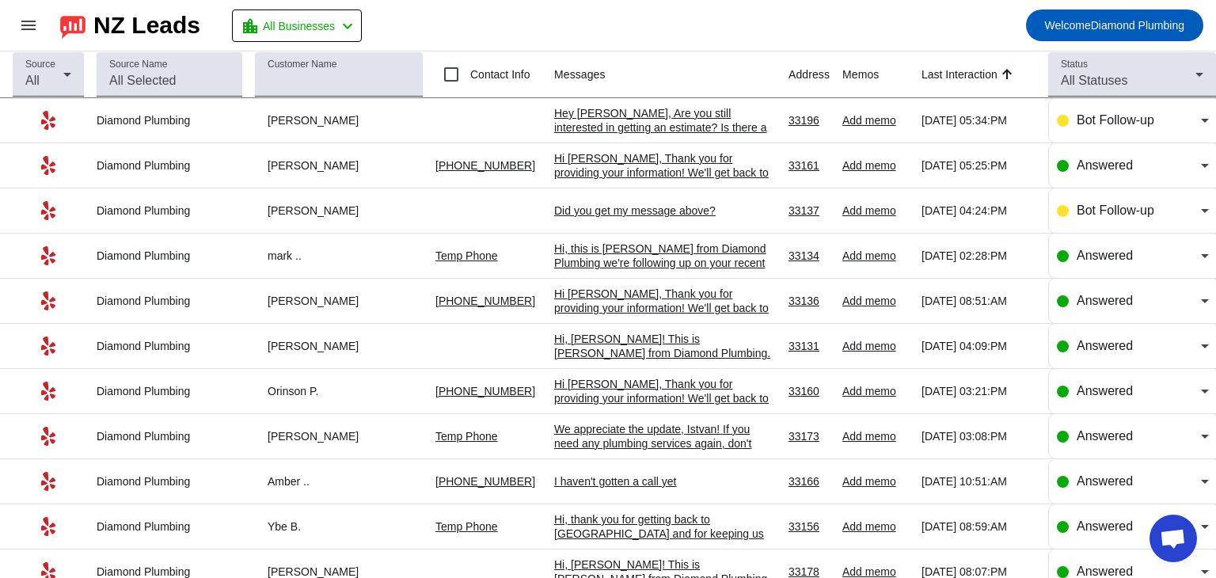
click at [691, 25] on mat-toolbar-row "menu NZ Leads location_city All Businesses chevron_left Welcome Diamond Plumbing" at bounding box center [608, 25] width 1216 height 51
click at [615, 267] on div "Hi, this is [PERSON_NAME] from Diamond Plumbing we're following up on your rece…" at bounding box center [665, 298] width 222 height 114
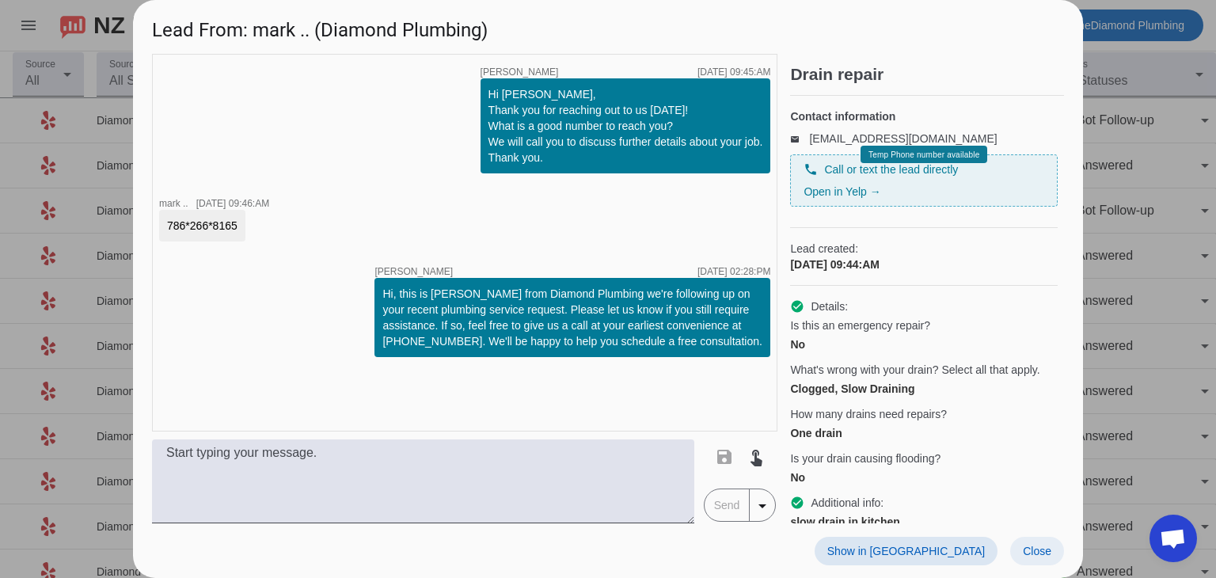
click at [1031, 562] on span at bounding box center [1037, 551] width 54 height 29
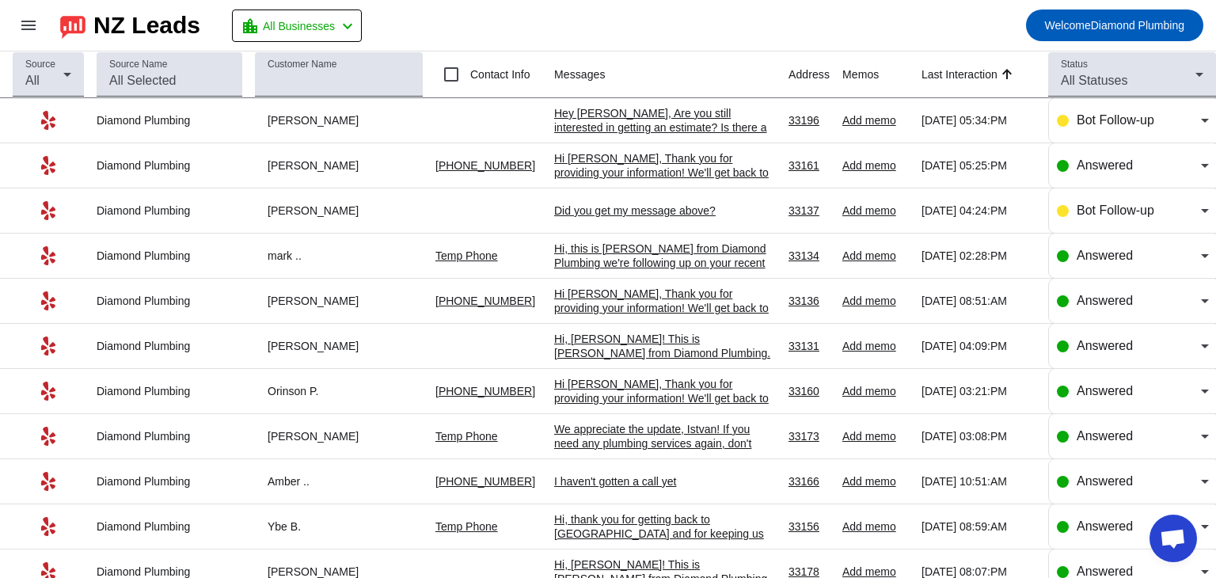
click at [640, 166] on div "Hi [PERSON_NAME], Thank you for providing your information! We'll get back to y…" at bounding box center [665, 172] width 222 height 43
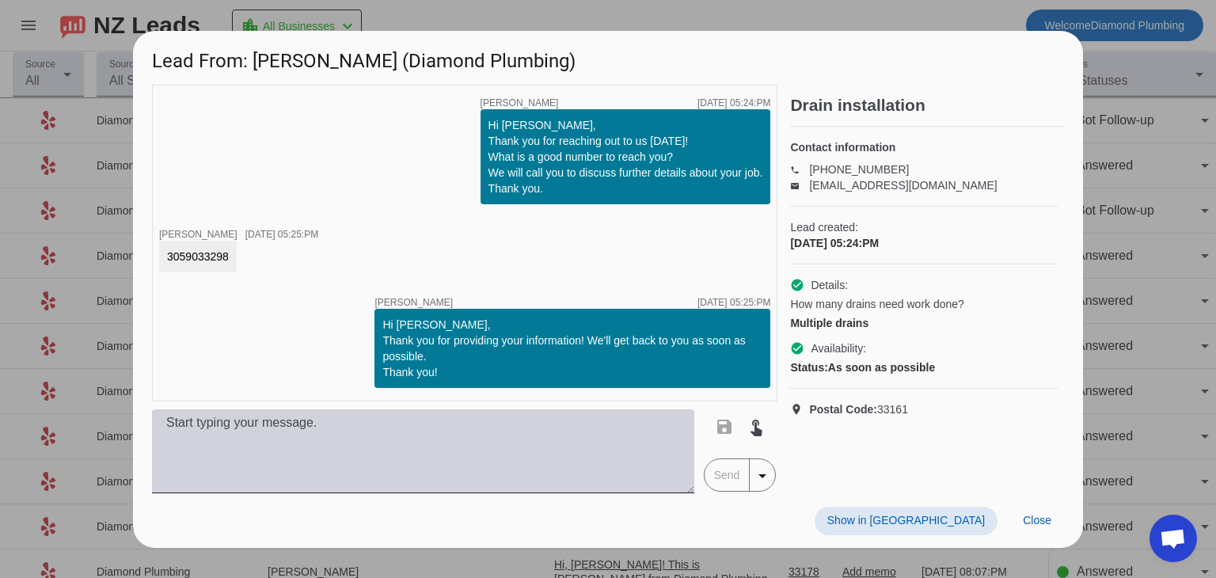
click at [520, 447] on textarea at bounding box center [423, 451] width 542 height 84
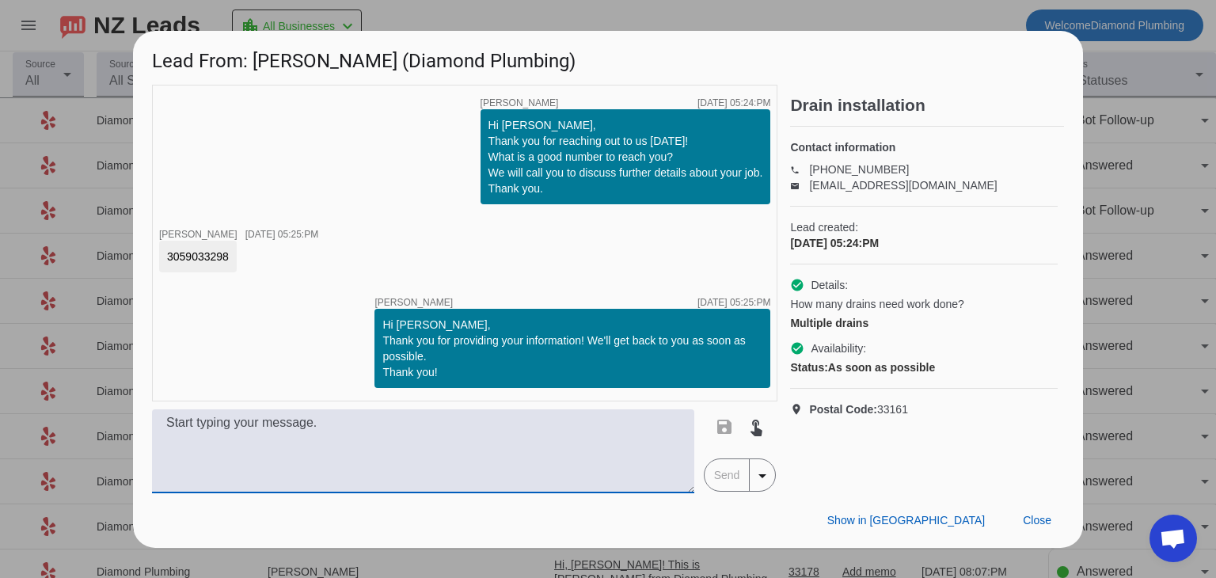
click at [386, 424] on textarea at bounding box center [423, 451] width 542 height 84
click at [1039, 525] on span "Close" at bounding box center [1037, 520] width 29 height 13
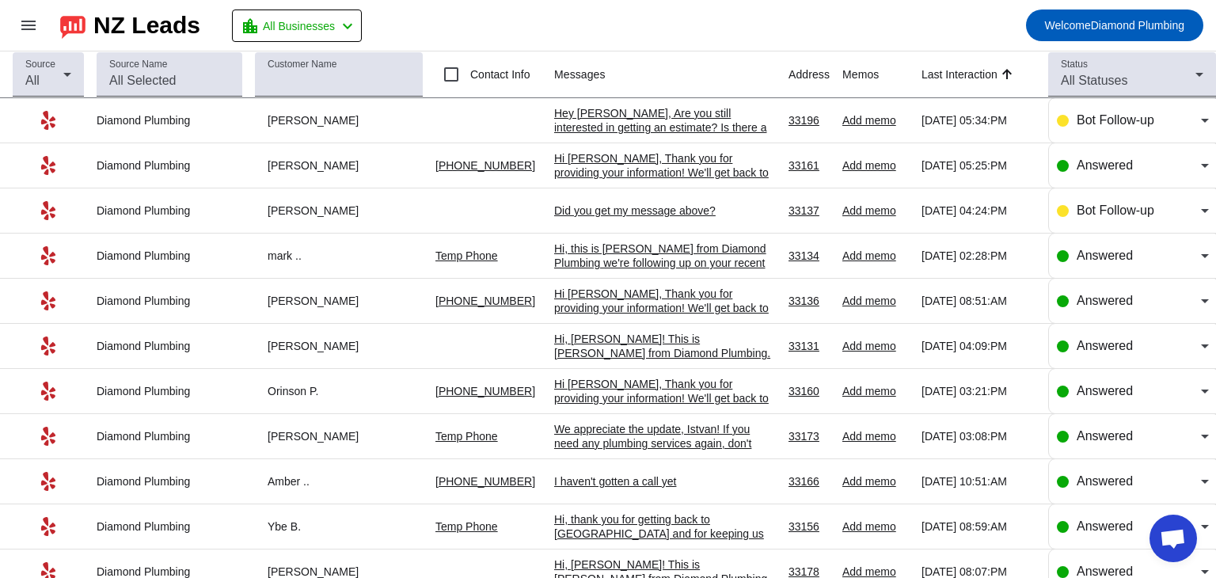
click at [637, 26] on mat-toolbar-row "menu NZ Leads location_city All Businesses chevron_left Welcome Diamond Plumbing" at bounding box center [608, 25] width 1216 height 51
click at [745, 7] on mat-toolbar-row "menu NZ Leads location_city All Businesses chevron_left Welcome Diamond Plumbing" at bounding box center [608, 25] width 1216 height 51
